Goal: Task Accomplishment & Management: Use online tool/utility

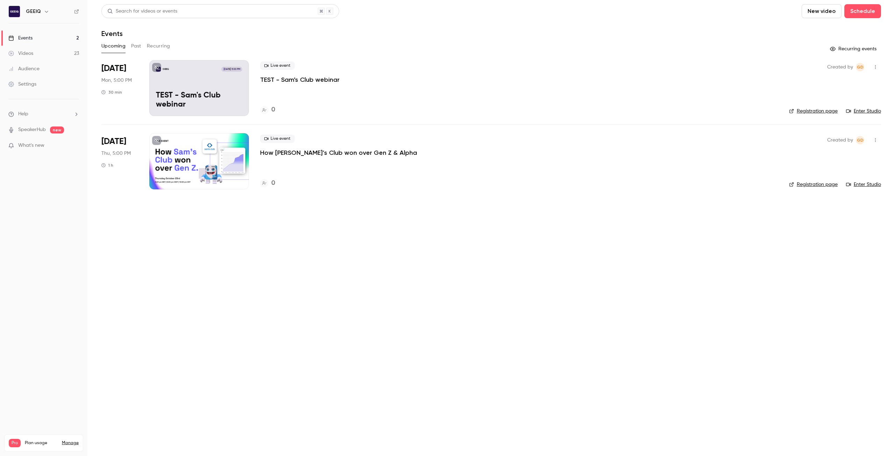
click at [21, 131] on link "SpeakerHub" at bounding box center [32, 129] width 28 height 7
click at [38, 81] on link "Settings" at bounding box center [43, 84] width 87 height 15
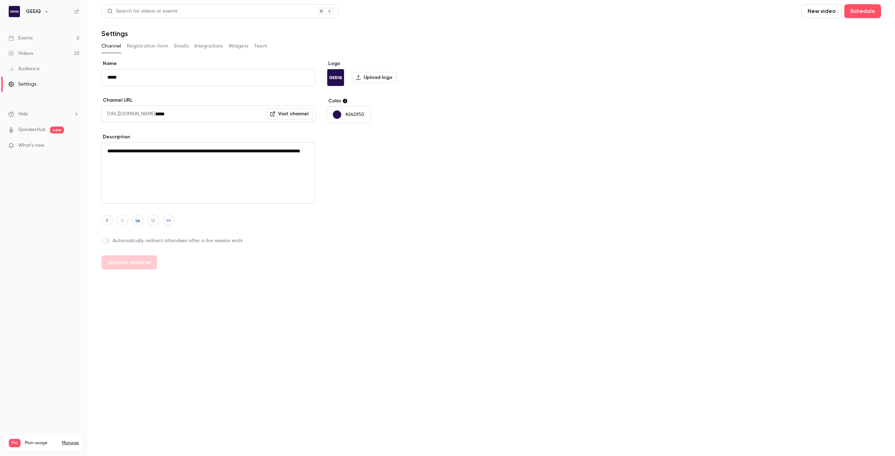
click at [24, 66] on div "Audience" at bounding box center [23, 68] width 31 height 7
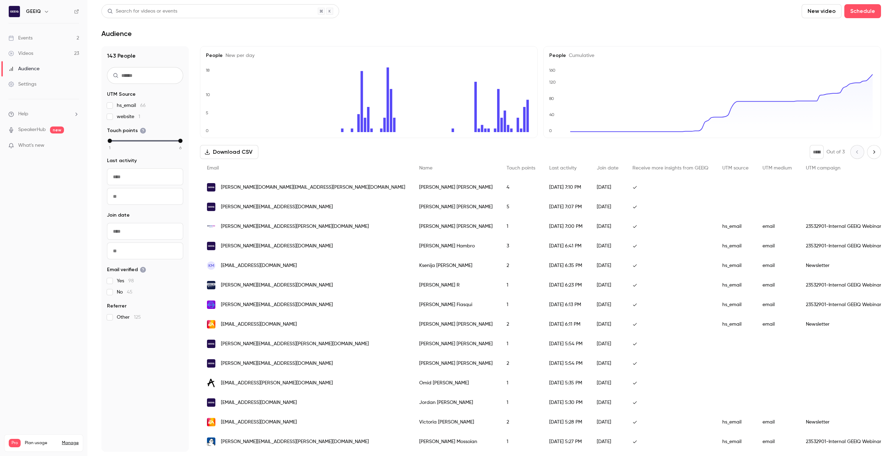
click at [37, 81] on link "Settings" at bounding box center [43, 84] width 87 height 15
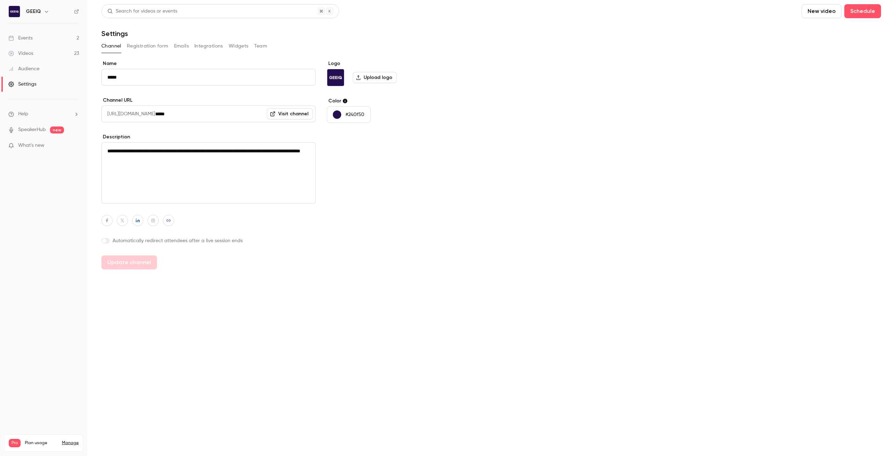
click at [28, 55] on div "Videos" at bounding box center [20, 53] width 25 height 7
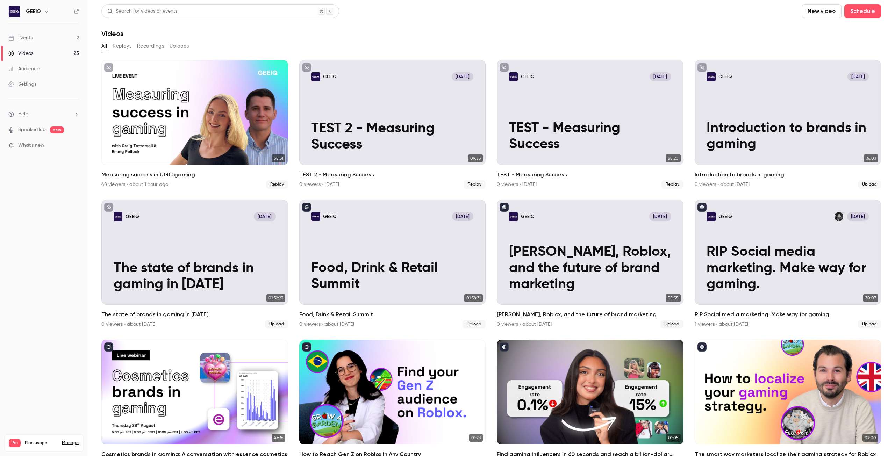
click at [29, 40] on div "Events" at bounding box center [20, 38] width 24 height 7
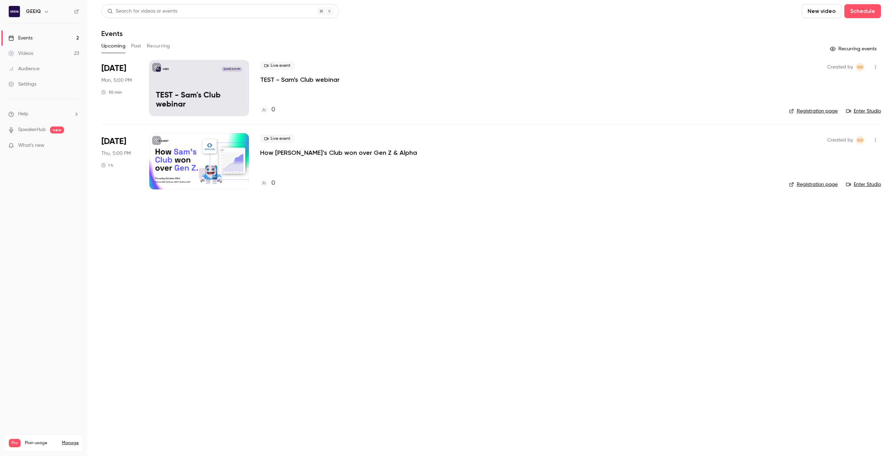
click at [35, 47] on link "Videos 23" at bounding box center [43, 53] width 87 height 15
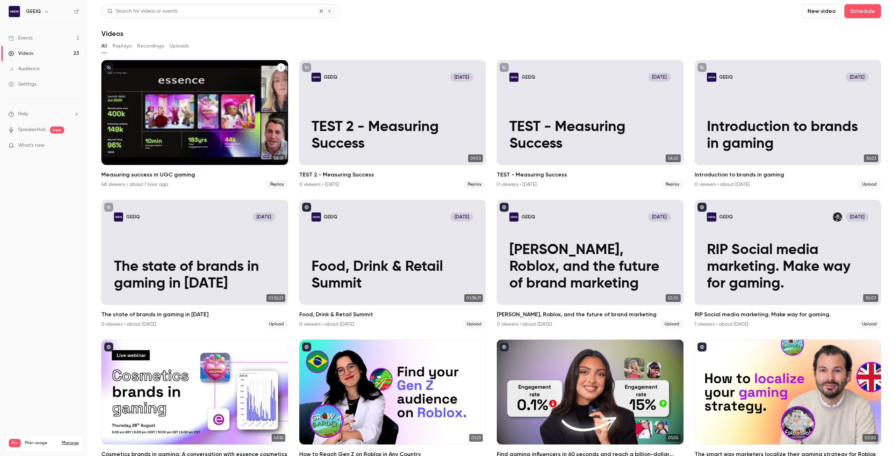
click at [279, 67] on icon "Measuring success in UGC gaming" at bounding box center [281, 67] width 4 height 4
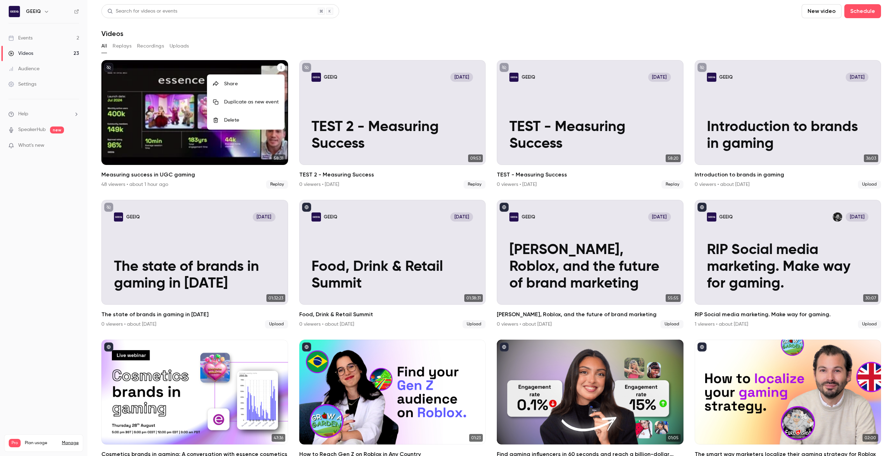
click at [312, 46] on div at bounding box center [447, 228] width 895 height 456
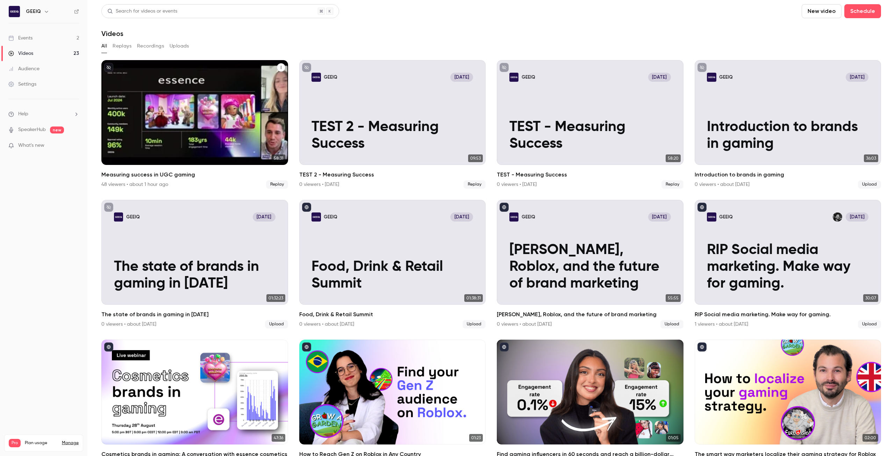
click at [137, 174] on h2 "Measuring success in UGC gaming" at bounding box center [194, 175] width 187 height 8
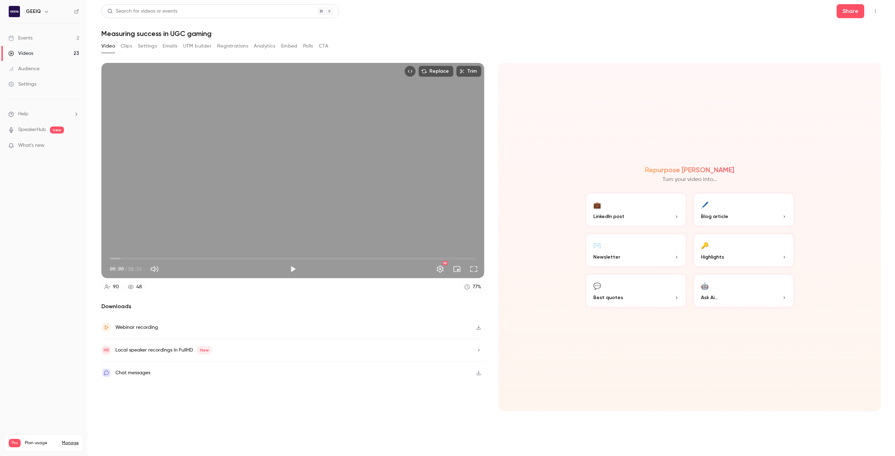
click at [118, 45] on div "Video Clips Settings Emails UTM builder Registrations Analytics Embed Polls CTA" at bounding box center [214, 46] width 227 height 11
click at [123, 45] on button "Clips" at bounding box center [127, 46] width 12 height 11
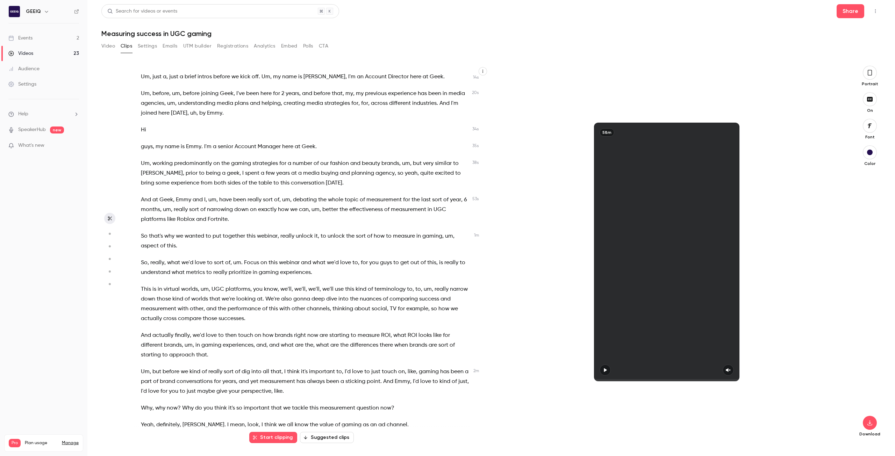
scroll to position [314, 0]
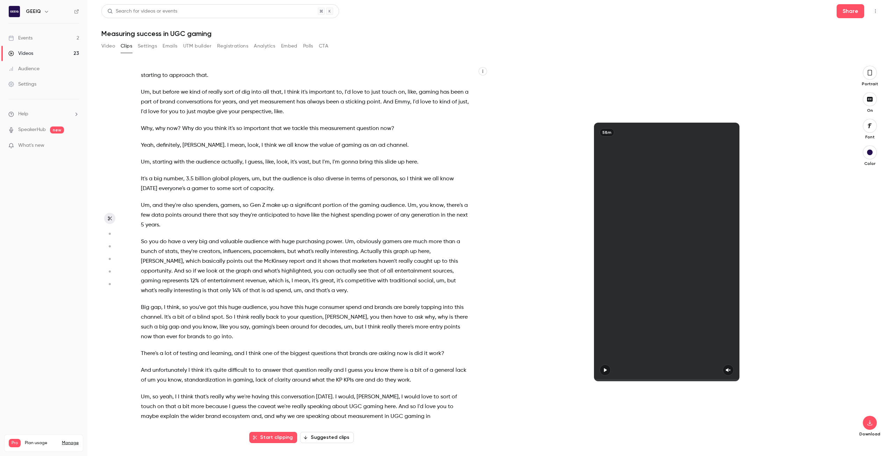
click at [328, 433] on button "Suggested clips" at bounding box center [327, 437] width 54 height 11
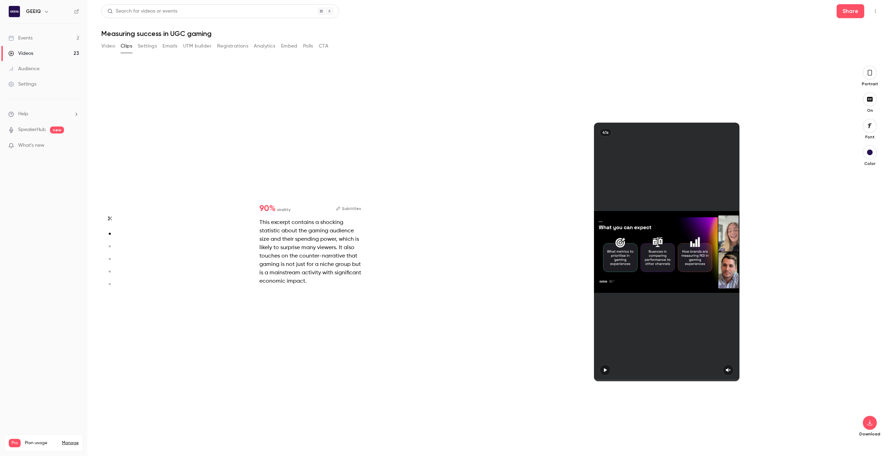
scroll to position [378, 0]
click at [111, 243] on button "button" at bounding box center [109, 246] width 11 height 11
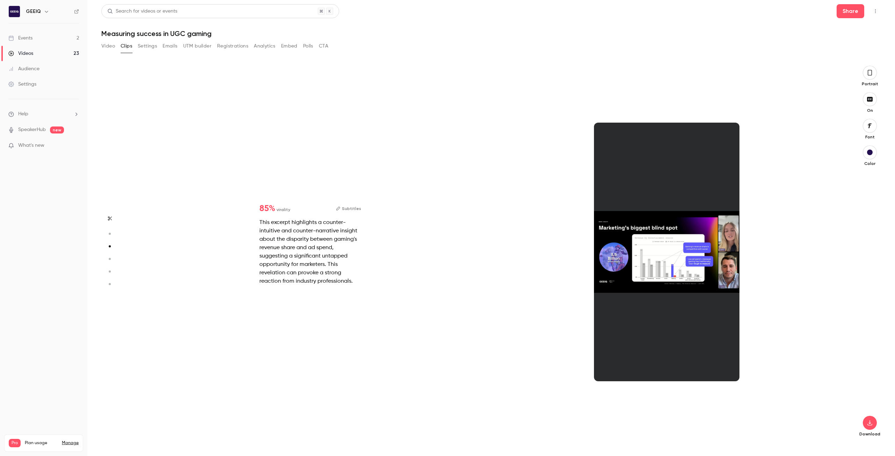
click at [112, 256] on icon "button" at bounding box center [109, 258] width 6 height 5
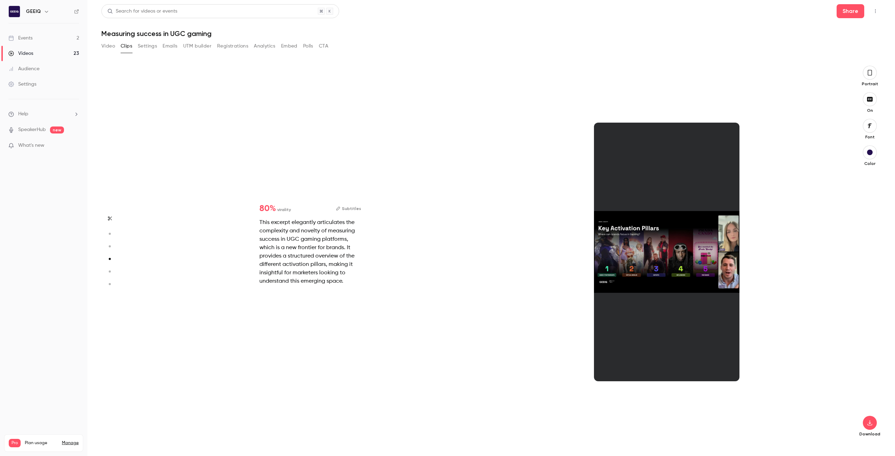
scroll to position [1133, 0]
click at [110, 268] on button "button" at bounding box center [109, 271] width 11 height 11
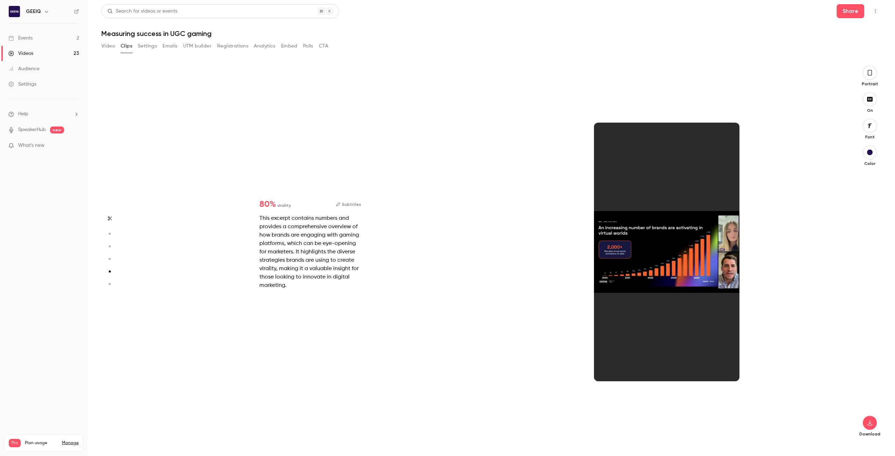
click at [110, 285] on circle "button" at bounding box center [110, 284] width 2 height 2
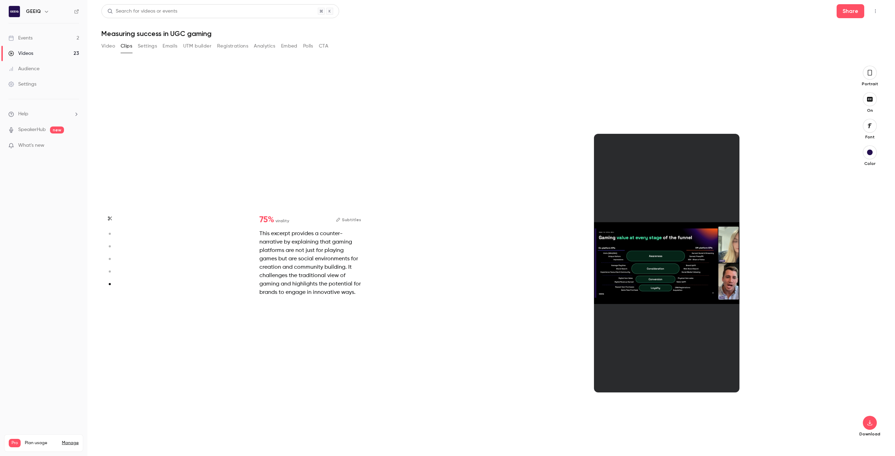
scroll to position [1877, 0]
click at [107, 230] on button "button" at bounding box center [109, 233] width 11 height 11
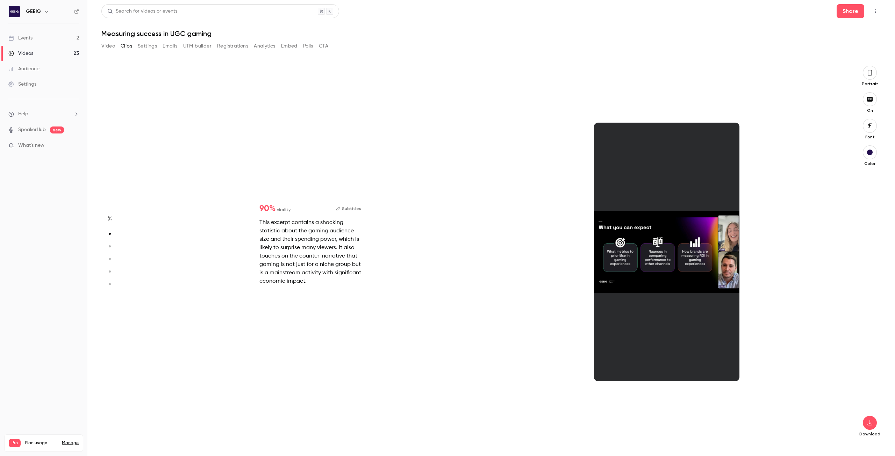
scroll to position [378, 0]
click at [109, 233] on icon "button" at bounding box center [109, 233] width 6 height 5
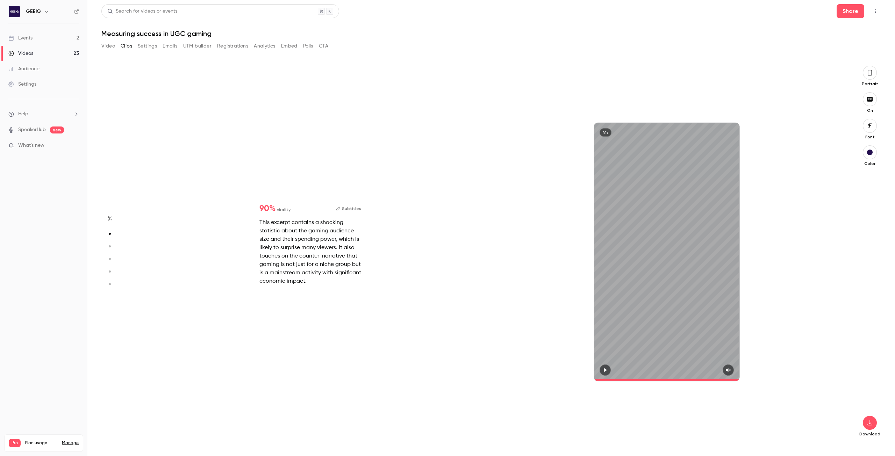
click at [595, 380] on span at bounding box center [666, 380] width 145 height 2
click at [606, 373] on button "button" at bounding box center [604, 369] width 11 height 11
type input "*"
click at [730, 369] on icon "button" at bounding box center [728, 370] width 6 height 5
click at [597, 379] on span at bounding box center [666, 380] width 145 height 11
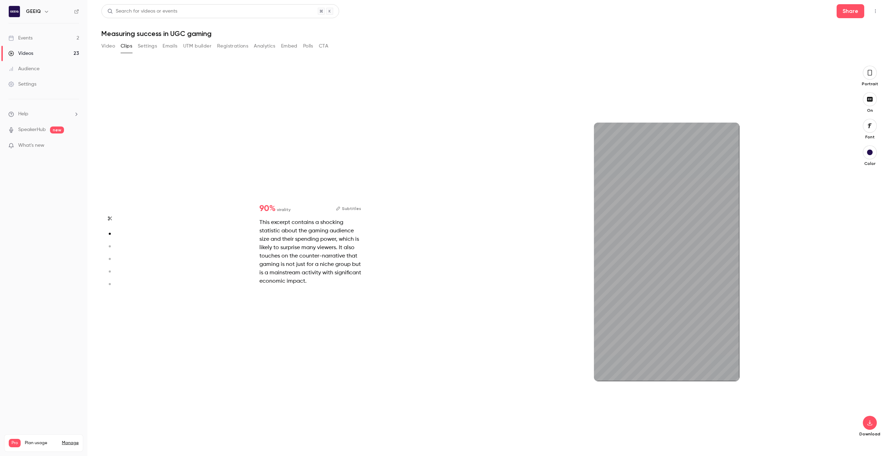
click at [592, 378] on div "41s" at bounding box center [666, 252] width 356 height 372
click at [598, 378] on span at bounding box center [666, 380] width 145 height 11
click at [874, 125] on button "button" at bounding box center [869, 126] width 14 height 14
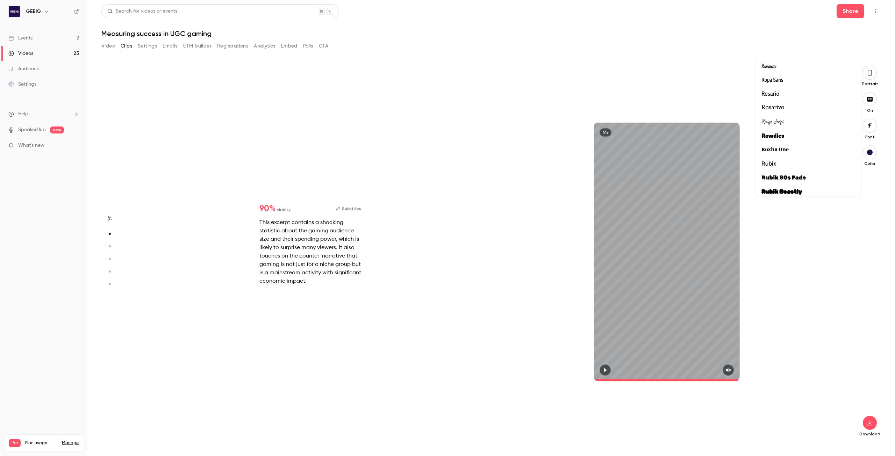
click at [809, 341] on div at bounding box center [447, 228] width 895 height 456
click at [728, 380] on span at bounding box center [661, 380] width 134 height 2
click at [712, 380] on span at bounding box center [661, 380] width 134 height 2
click at [606, 372] on icon "button" at bounding box center [605, 370] width 6 height 5
drag, startPoint x: 693, startPoint y: 381, endPoint x: 690, endPoint y: 381, distance: 3.5
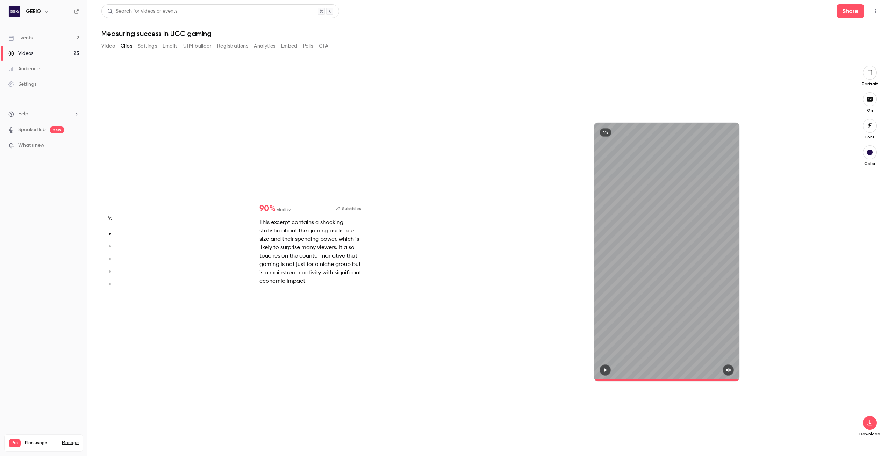
click at [693, 381] on span at bounding box center [666, 380] width 145 height 2
click at [609, 370] on div at bounding box center [666, 369] width 145 height 11
click at [605, 369] on icon "button" at bounding box center [605, 370] width 6 height 5
click at [606, 370] on icon "button" at bounding box center [604, 370] width 3 height 4
click at [108, 245] on icon "button" at bounding box center [109, 246] width 6 height 5
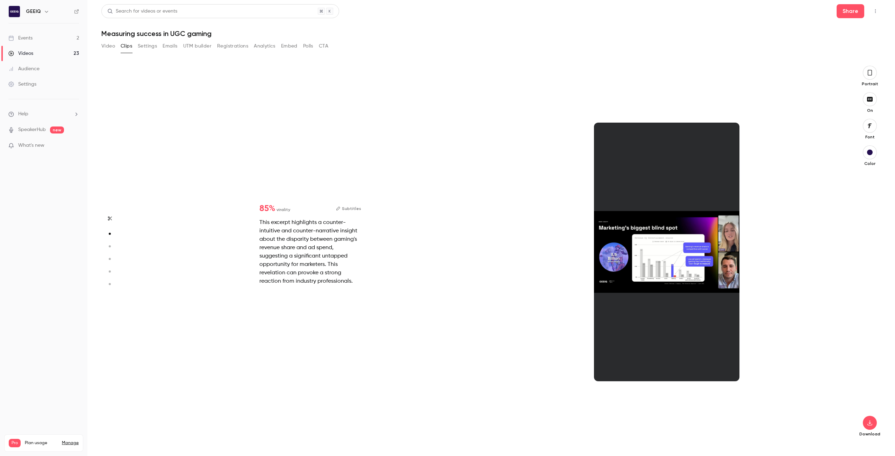
type input "*"
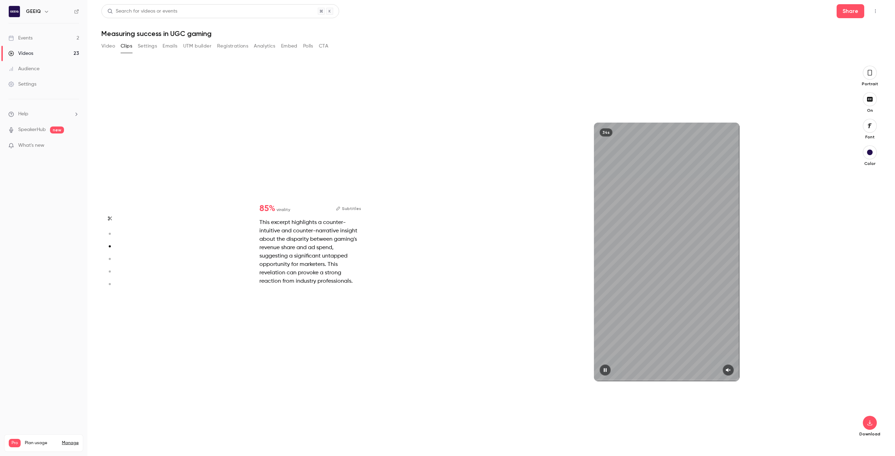
scroll to position [755, 0]
click at [601, 367] on button "button" at bounding box center [604, 369] width 11 height 11
drag, startPoint x: 730, startPoint y: 372, endPoint x: 693, endPoint y: 370, distance: 37.4
click at [730, 372] on icon "button" at bounding box center [728, 370] width 6 height 5
click at [604, 369] on icon "button" at bounding box center [604, 370] width 3 height 4
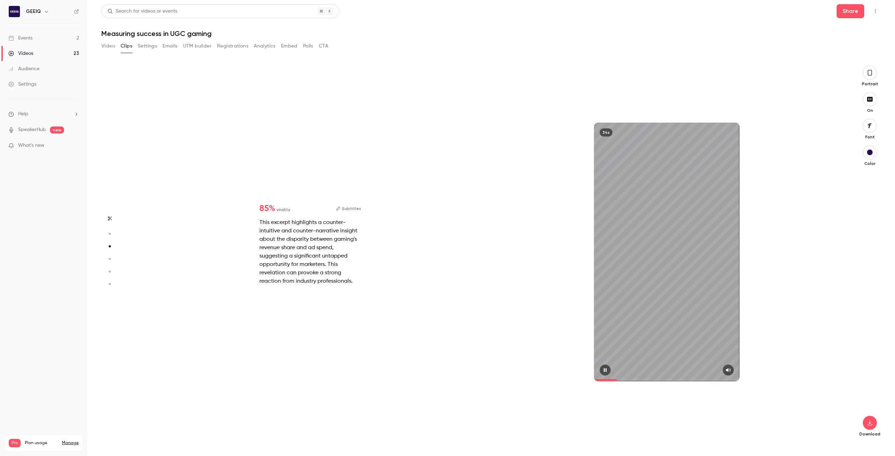
click at [596, 378] on span at bounding box center [666, 380] width 145 height 11
drag, startPoint x: 595, startPoint y: 379, endPoint x: 584, endPoint y: 379, distance: 11.2
click at [584, 379] on div "34s" at bounding box center [666, 252] width 356 height 372
click at [643, 377] on span at bounding box center [666, 380] width 145 height 11
click at [696, 379] on span at bounding box center [666, 380] width 145 height 2
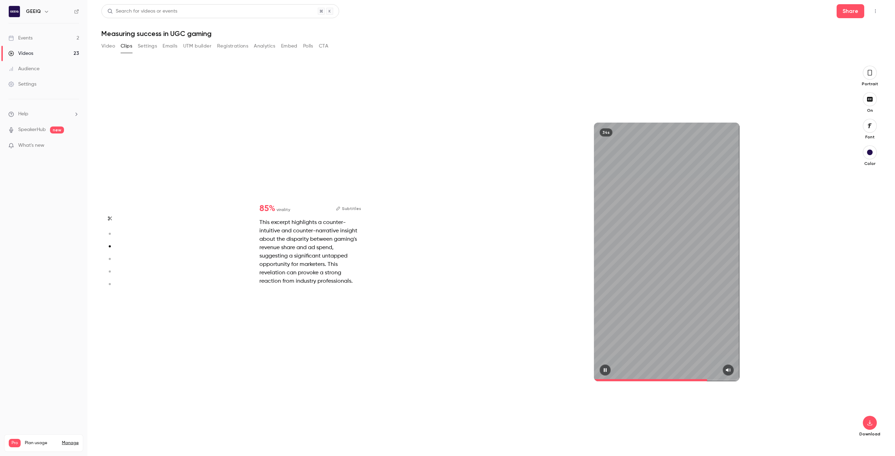
click at [598, 374] on div at bounding box center [666, 369] width 145 height 11
drag, startPoint x: 602, startPoint y: 369, endPoint x: 605, endPoint y: 366, distance: 4.9
click at [604, 368] on icon "button" at bounding box center [605, 370] width 6 height 5
click at [679, 133] on div "34s" at bounding box center [666, 252] width 145 height 259
click at [605, 134] on div "34s" at bounding box center [605, 132] width 13 height 8
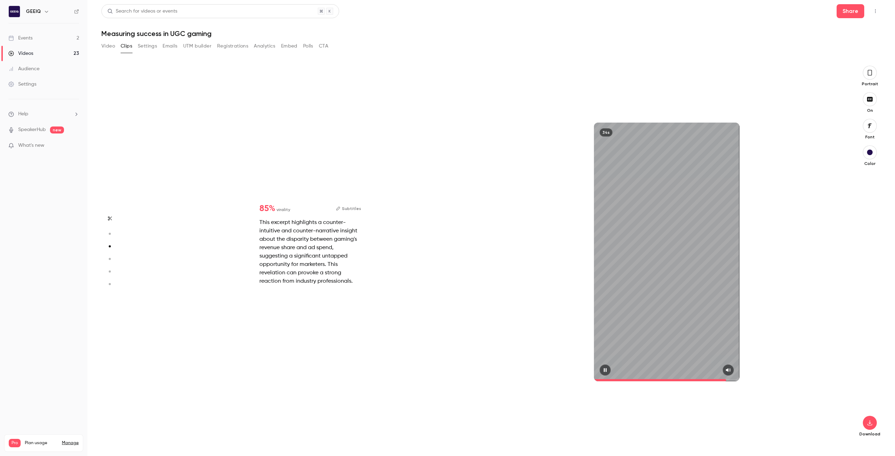
click at [605, 131] on div "34s" at bounding box center [605, 132] width 13 height 8
click at [605, 133] on div "34s" at bounding box center [605, 132] width 13 height 8
click at [606, 368] on icon "button" at bounding box center [605, 370] width 6 height 5
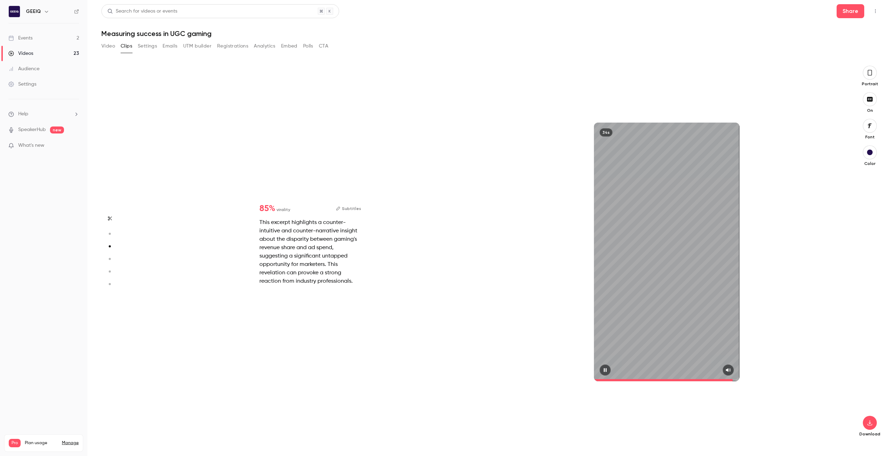
type input "****"
click at [106, 46] on button "Video" at bounding box center [108, 46] width 14 height 11
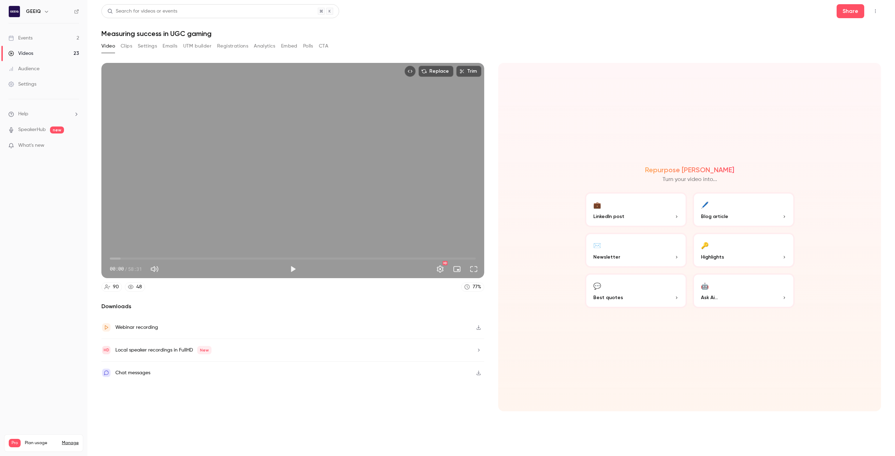
click at [125, 43] on button "Clips" at bounding box center [127, 46] width 12 height 11
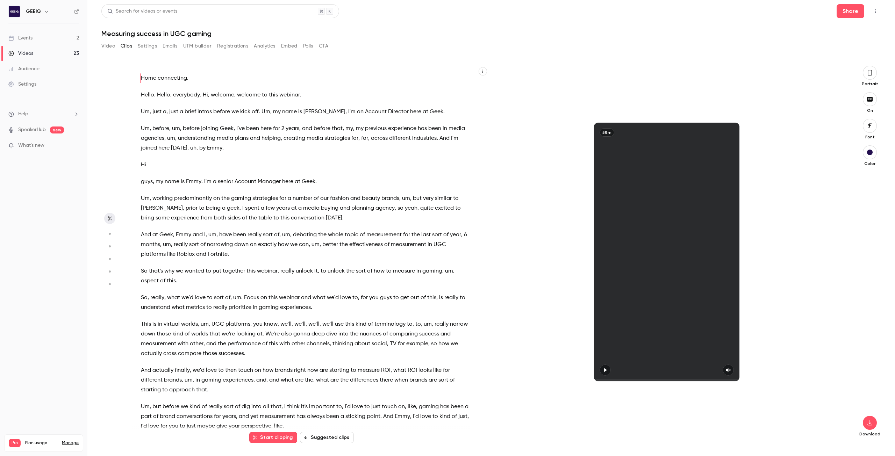
click at [109, 232] on icon "button" at bounding box center [109, 233] width 6 height 5
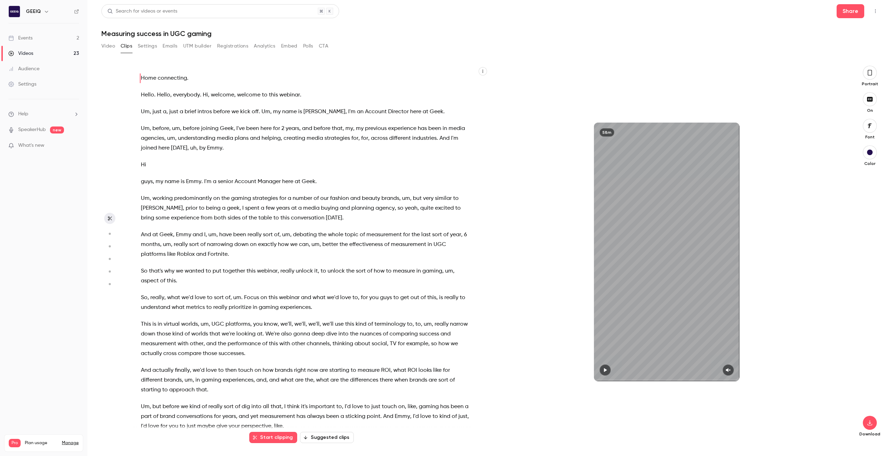
click at [113, 218] on button "button" at bounding box center [109, 218] width 11 height 11
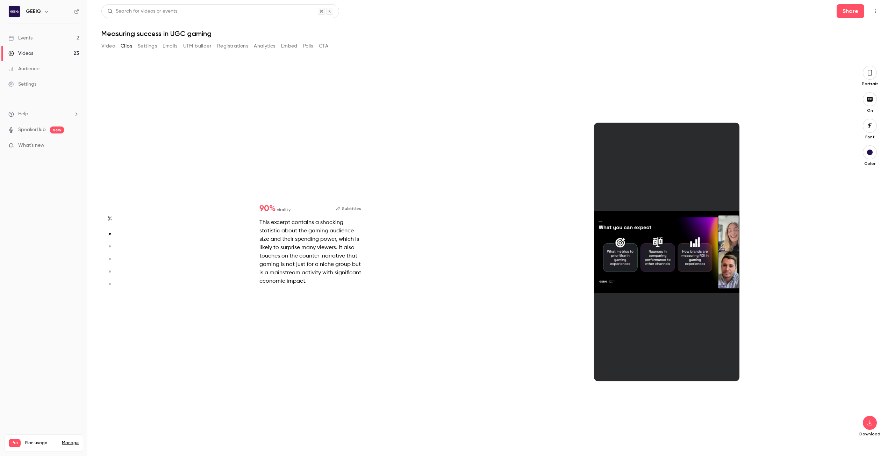
scroll to position [378, 0]
click at [110, 220] on icon "button" at bounding box center [110, 218] width 6 height 5
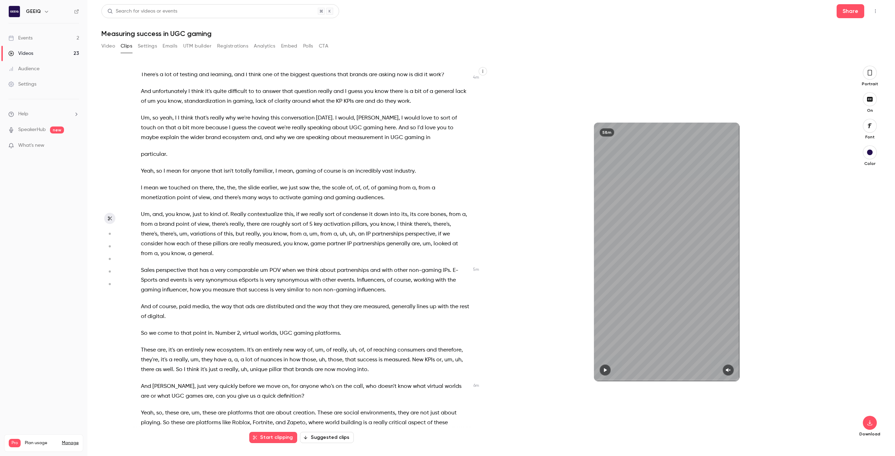
scroll to position [594, 0]
click at [294, 437] on button "Start clipping" at bounding box center [273, 437] width 48 height 11
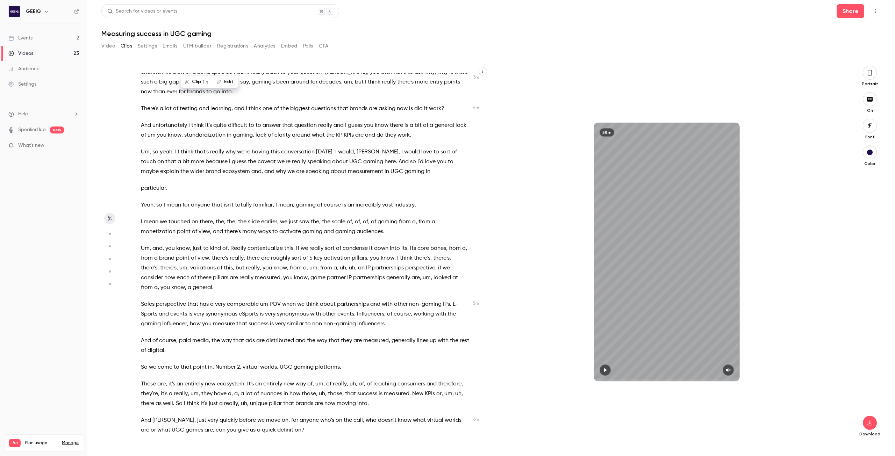
scroll to position [454, 0]
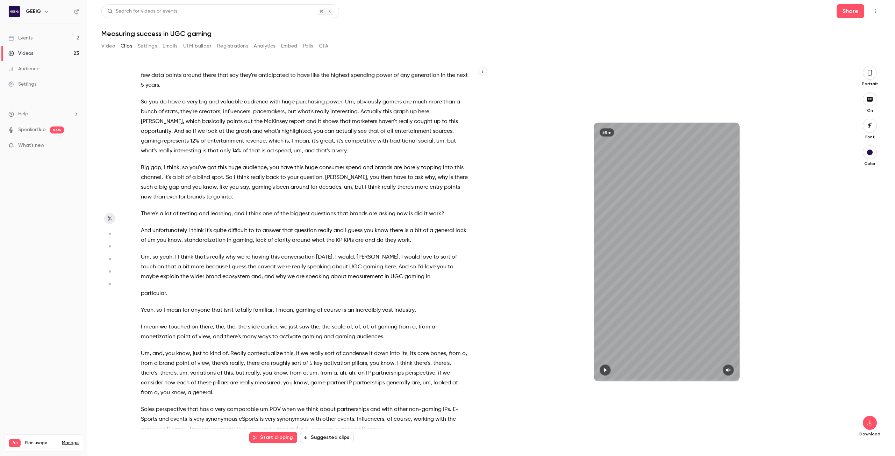
click at [113, 48] on button "Video" at bounding box center [108, 46] width 14 height 11
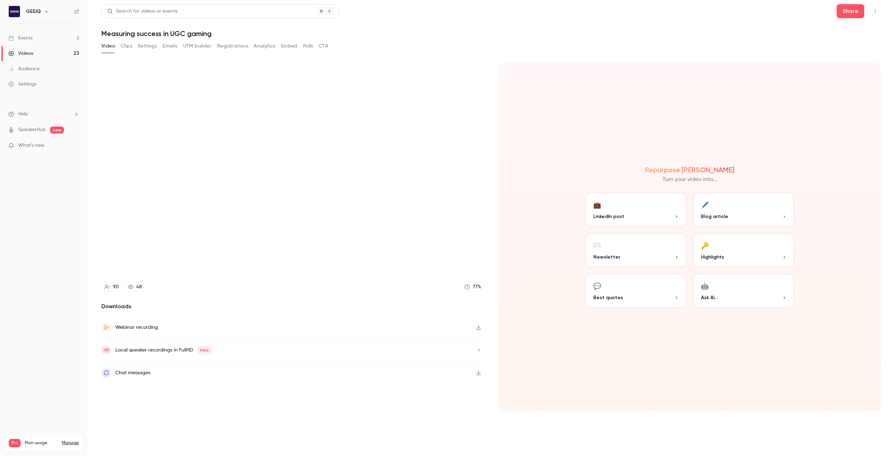
click at [133, 50] on div "Video Clips Settings Emails UTM builder Registrations Analytics Embed Polls CTA" at bounding box center [214, 46] width 227 height 11
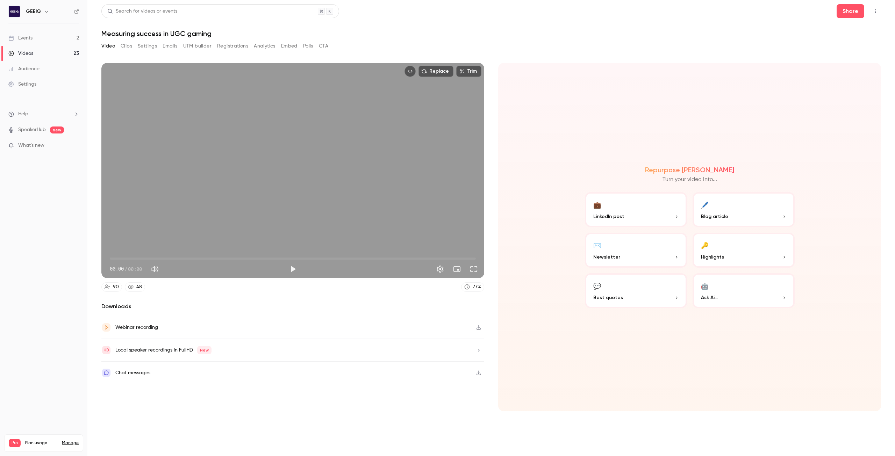
click at [127, 44] on button "Clips" at bounding box center [127, 46] width 12 height 11
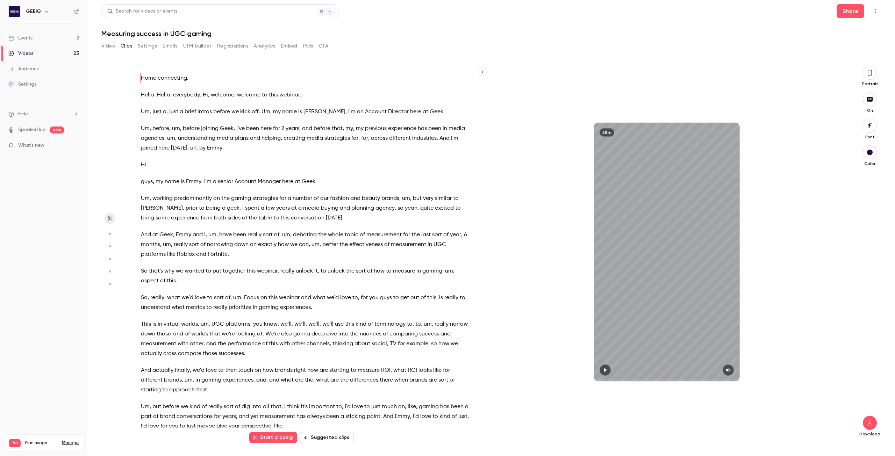
scroll to position [210, 0]
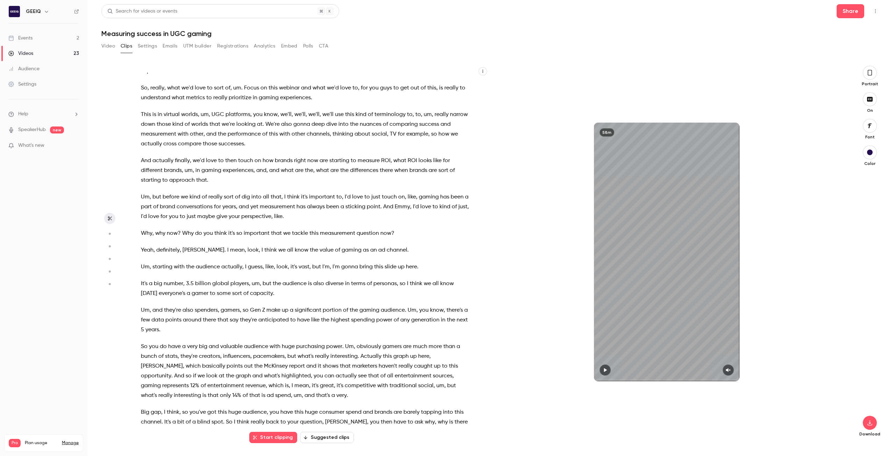
click at [329, 441] on button "Suggested clips" at bounding box center [327, 437] width 54 height 11
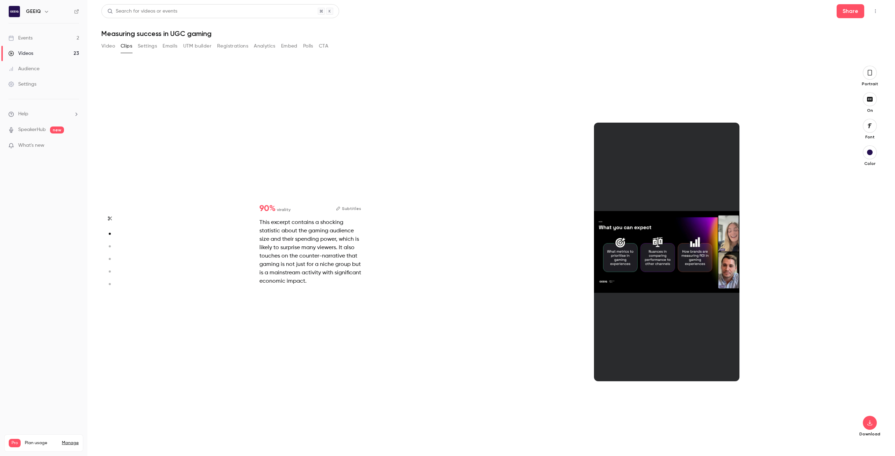
scroll to position [378, 0]
click at [110, 257] on icon "button" at bounding box center [109, 258] width 6 height 5
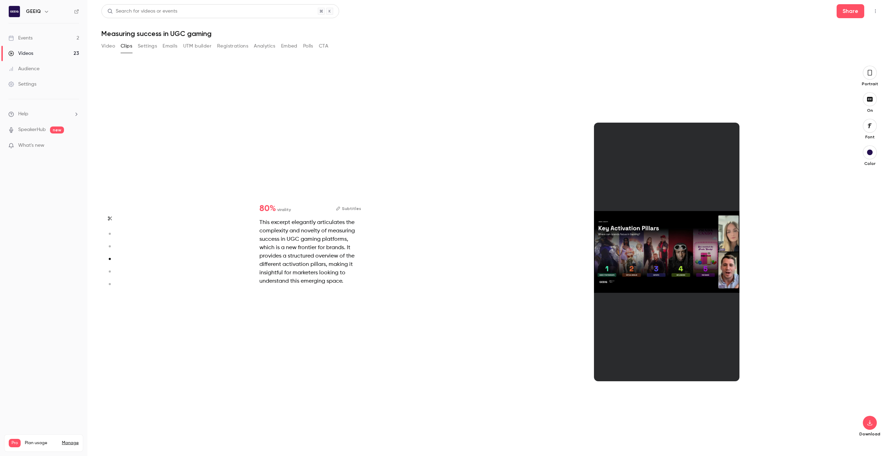
scroll to position [1133, 0]
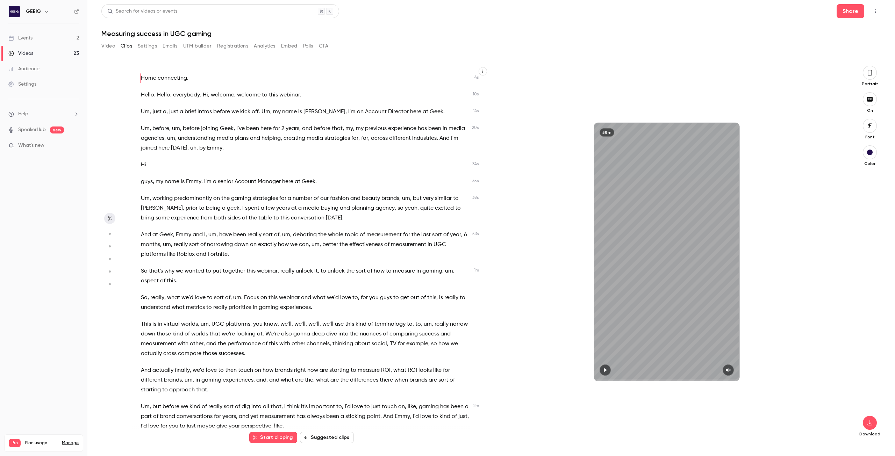
scroll to position [245, 0]
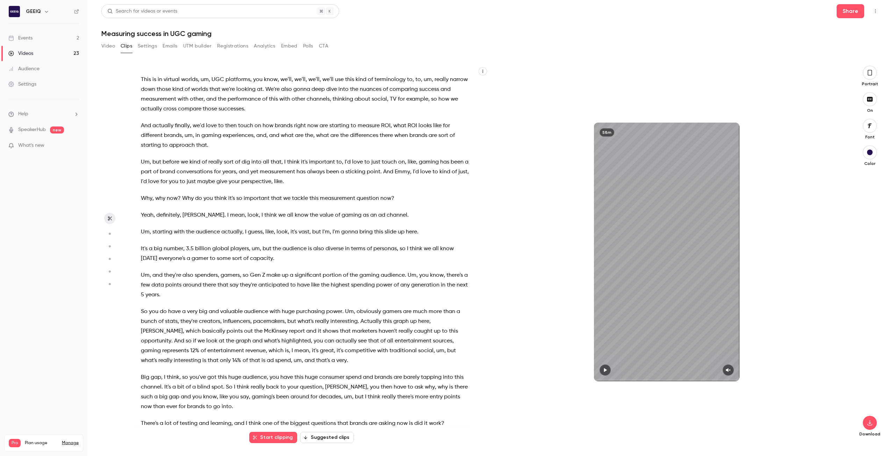
click at [340, 438] on button "Suggested clips" at bounding box center [327, 437] width 54 height 11
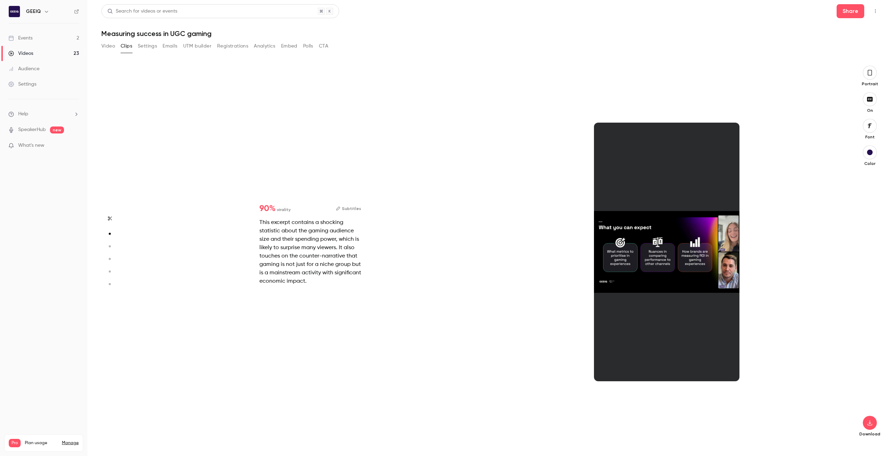
scroll to position [378, 0]
click at [294, 246] on div "This excerpt contains a shocking statistic about the gaming audience size and t…" at bounding box center [310, 251] width 102 height 67
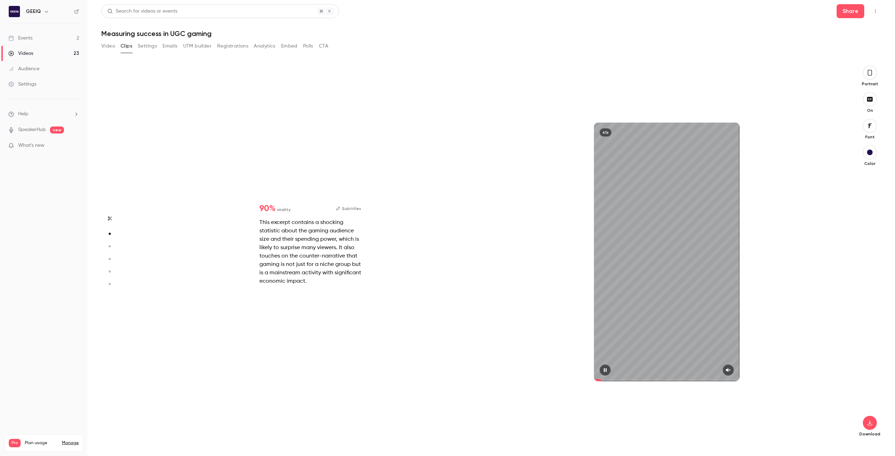
click at [605, 368] on icon "button" at bounding box center [605, 370] width 6 height 5
click at [630, 380] on span at bounding box center [666, 380] width 145 height 2
click at [623, 380] on span at bounding box center [613, 380] width 39 height 2
click at [608, 372] on button "button" at bounding box center [604, 369] width 11 height 11
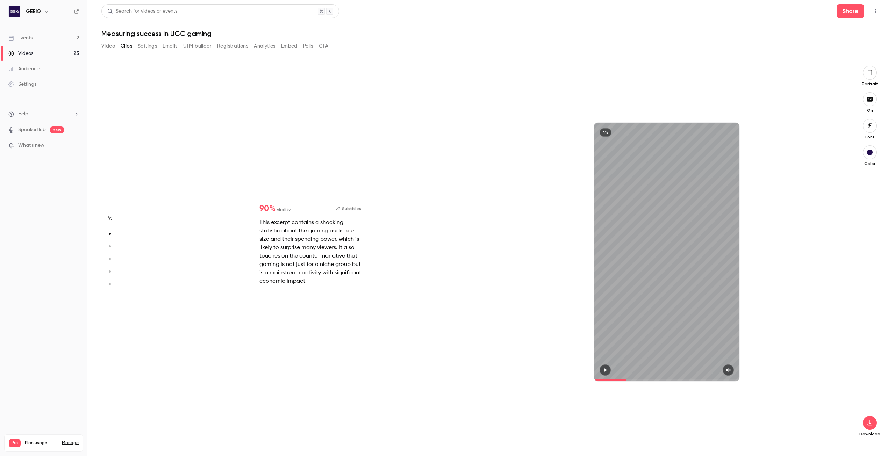
click at [603, 369] on icon "button" at bounding box center [604, 370] width 3 height 4
click at [871, 73] on icon "button" at bounding box center [870, 73] width 6 height 8
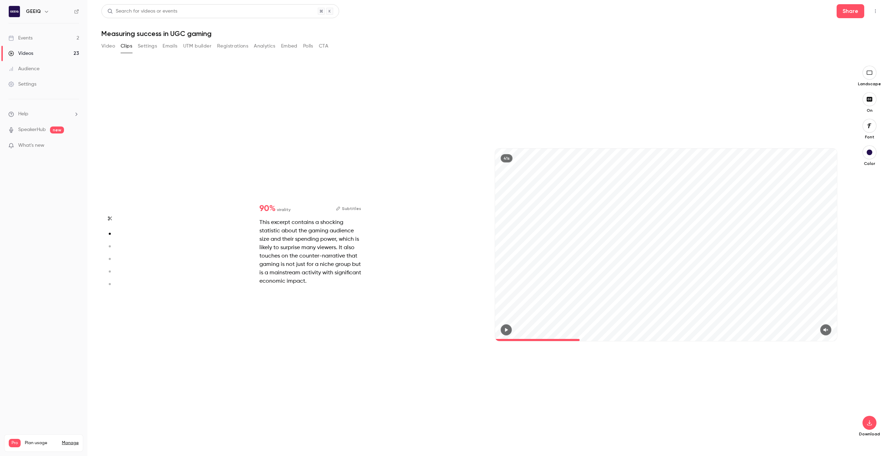
click at [508, 333] on button "button" at bounding box center [505, 329] width 11 height 11
click at [824, 330] on icon "button" at bounding box center [825, 330] width 5 height 4
click at [526, 339] on span at bounding box center [551, 340] width 112 height 2
click at [514, 340] on span at bounding box center [504, 340] width 19 height 2
click at [602, 340] on span at bounding box center [666, 340] width 342 height 2
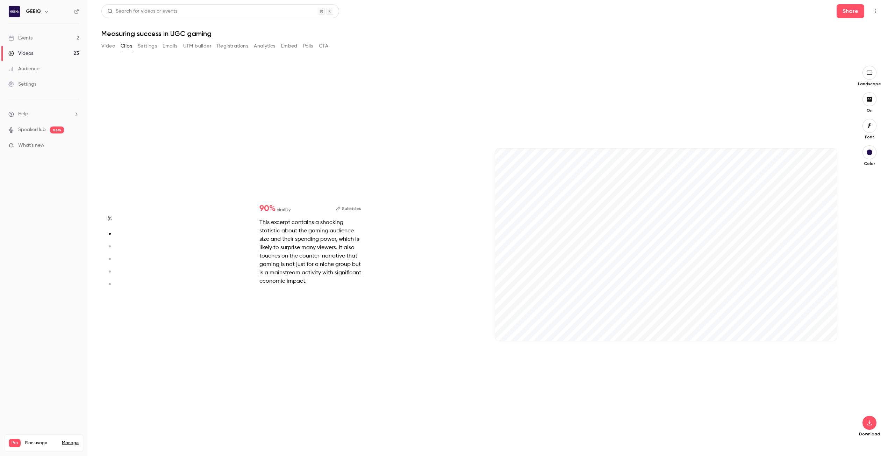
click at [867, 75] on icon "button" at bounding box center [869, 73] width 6 height 4
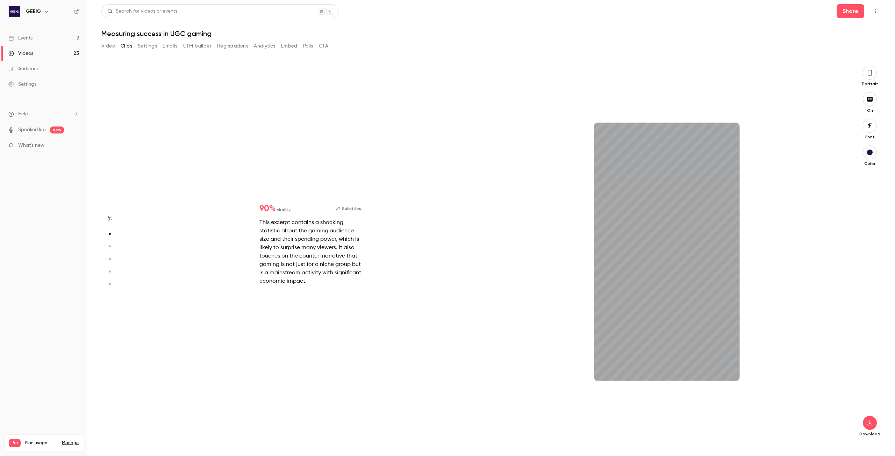
click at [868, 75] on icon "button" at bounding box center [870, 73] width 6 height 8
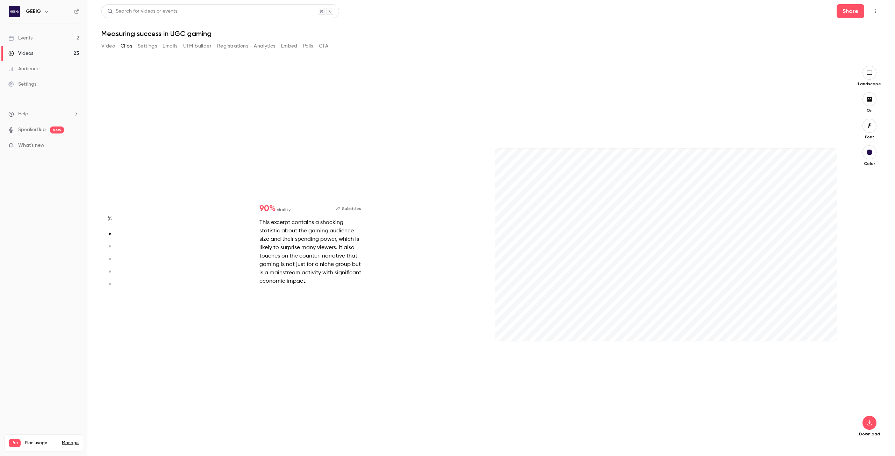
click at [803, 343] on div "41s" at bounding box center [666, 252] width 356 height 372
click at [807, 340] on span at bounding box center [666, 340] width 342 height 2
click at [871, 76] on button "button" at bounding box center [869, 73] width 14 height 14
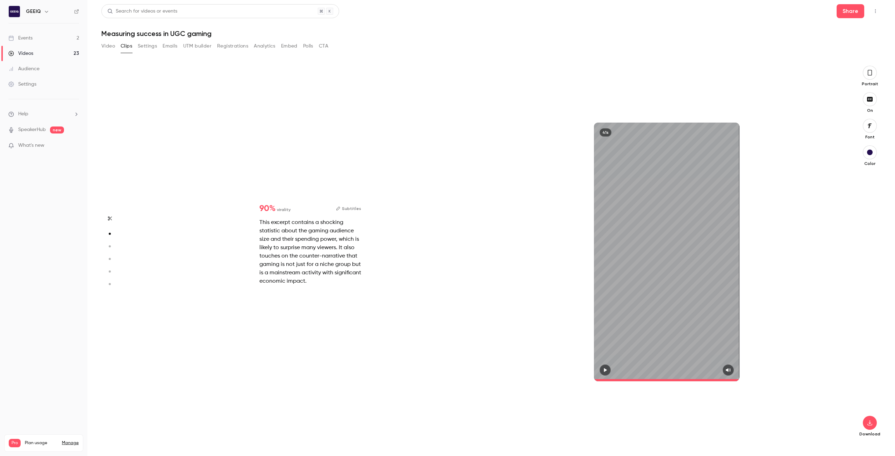
click at [628, 379] on span at bounding box center [666, 380] width 145 height 2
click at [605, 371] on icon "button" at bounding box center [605, 370] width 6 height 5
click at [607, 369] on icon "button" at bounding box center [605, 370] width 6 height 5
type input "**"
